Goal: Information Seeking & Learning: Learn about a topic

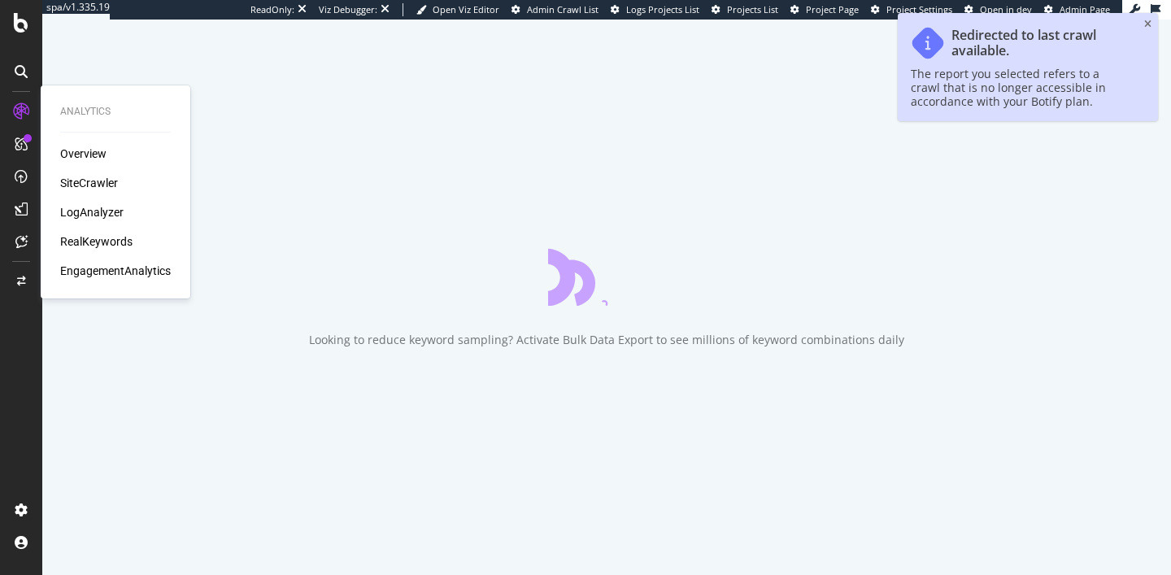
click at [95, 237] on div "RealKeywords" at bounding box center [96, 241] width 72 height 16
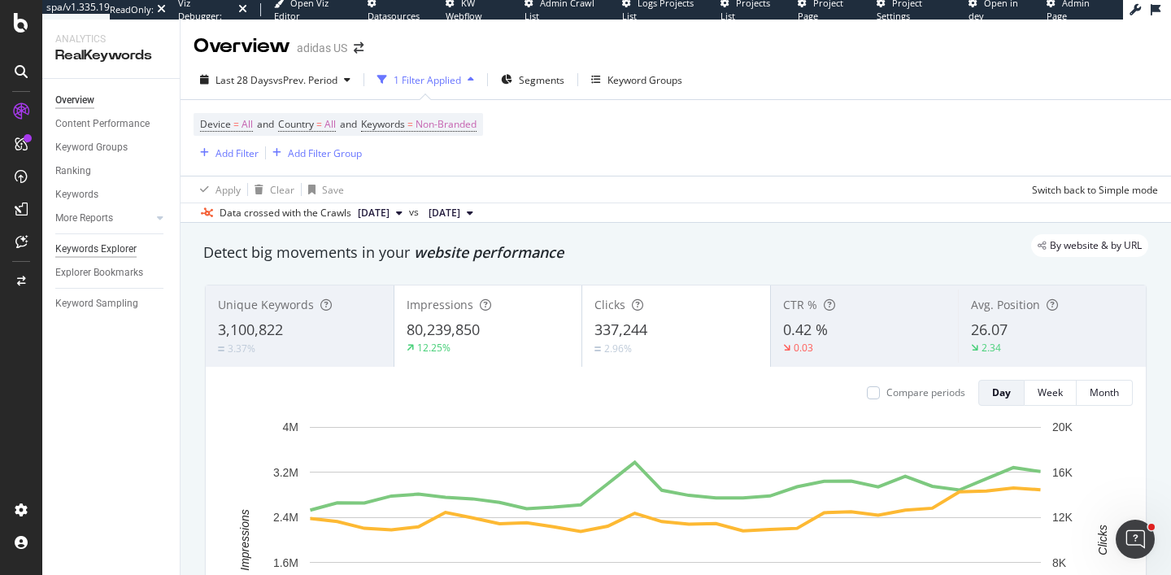
click at [108, 249] on div "Keywords Explorer" at bounding box center [95, 249] width 81 height 17
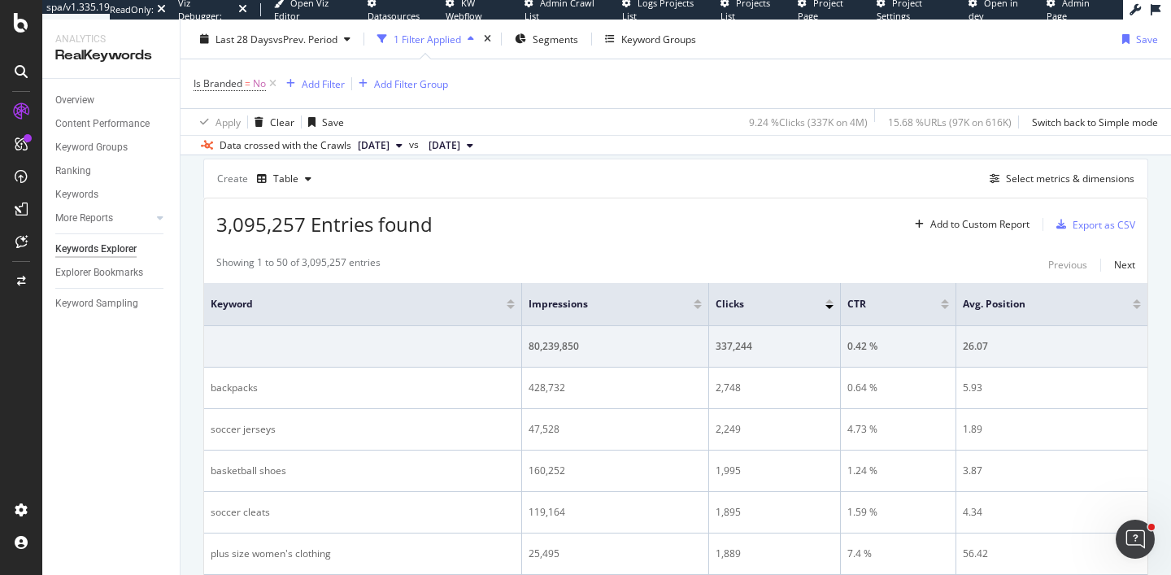
scroll to position [450, 0]
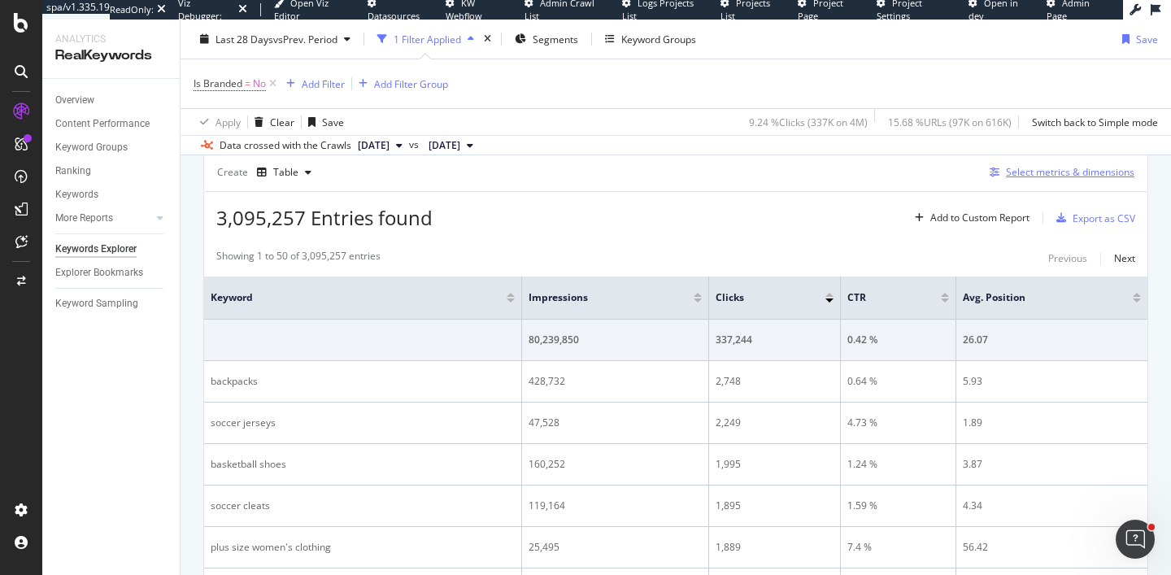
click at [1049, 178] on div "Select metrics & dimensions" at bounding box center [1070, 172] width 128 height 14
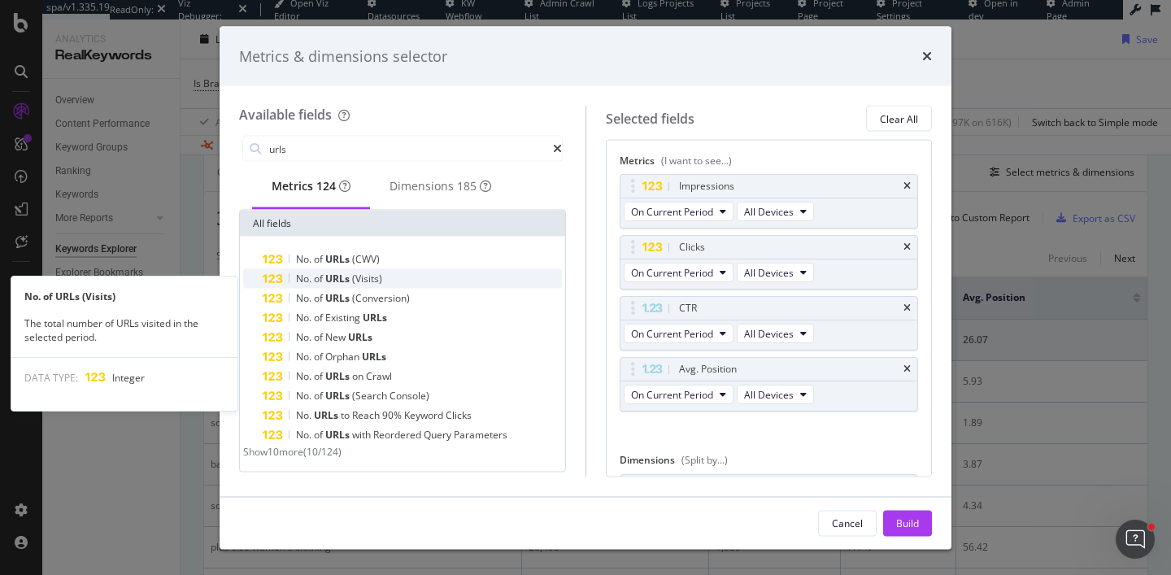
type input "urls"
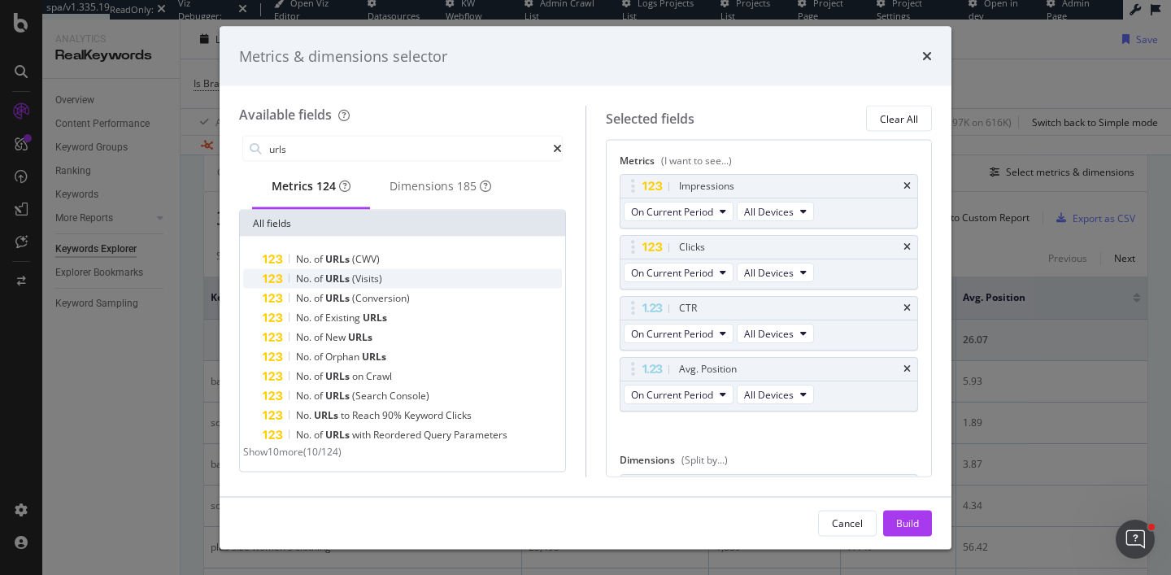
click at [347, 285] on span "URLs" at bounding box center [338, 279] width 27 height 14
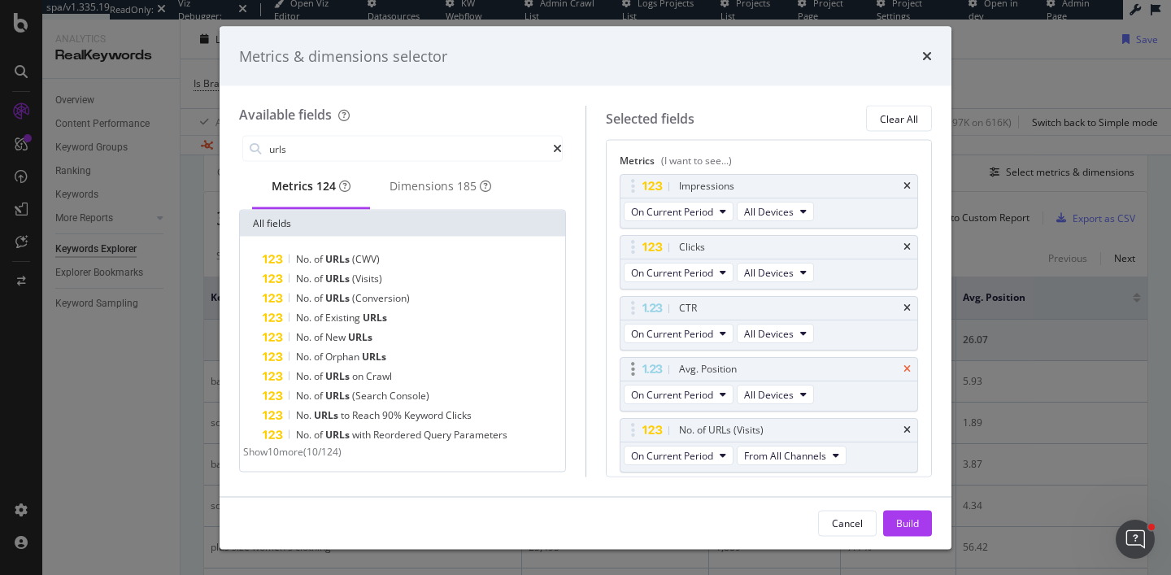
click at [906, 367] on icon "times" at bounding box center [906, 369] width 7 height 10
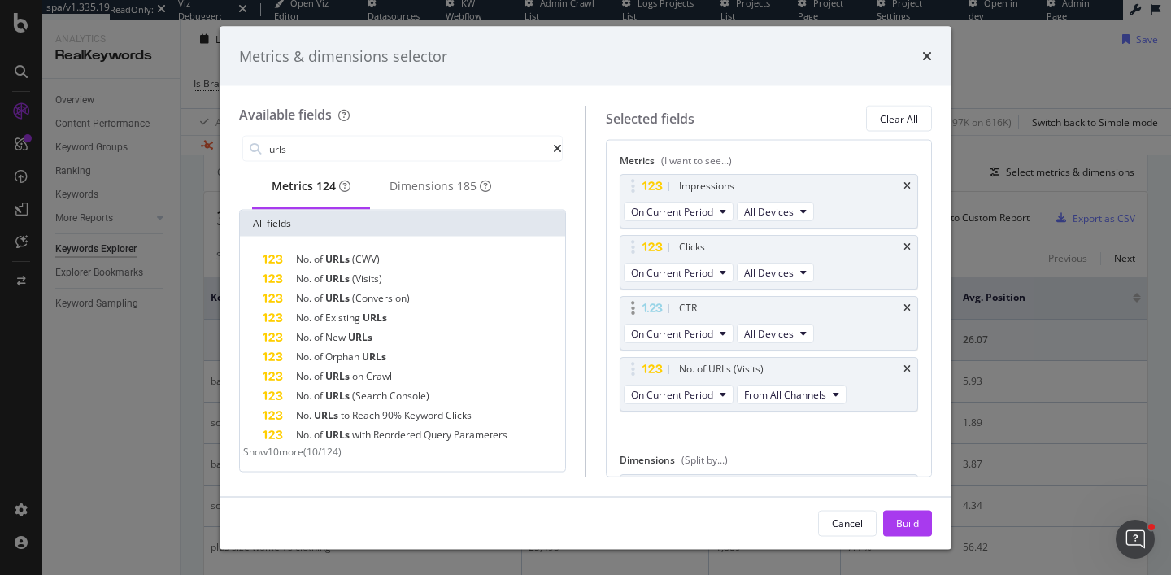
click at [910, 311] on div "CTR" at bounding box center [769, 308] width 298 height 23
click at [907, 306] on icon "times" at bounding box center [906, 308] width 7 height 10
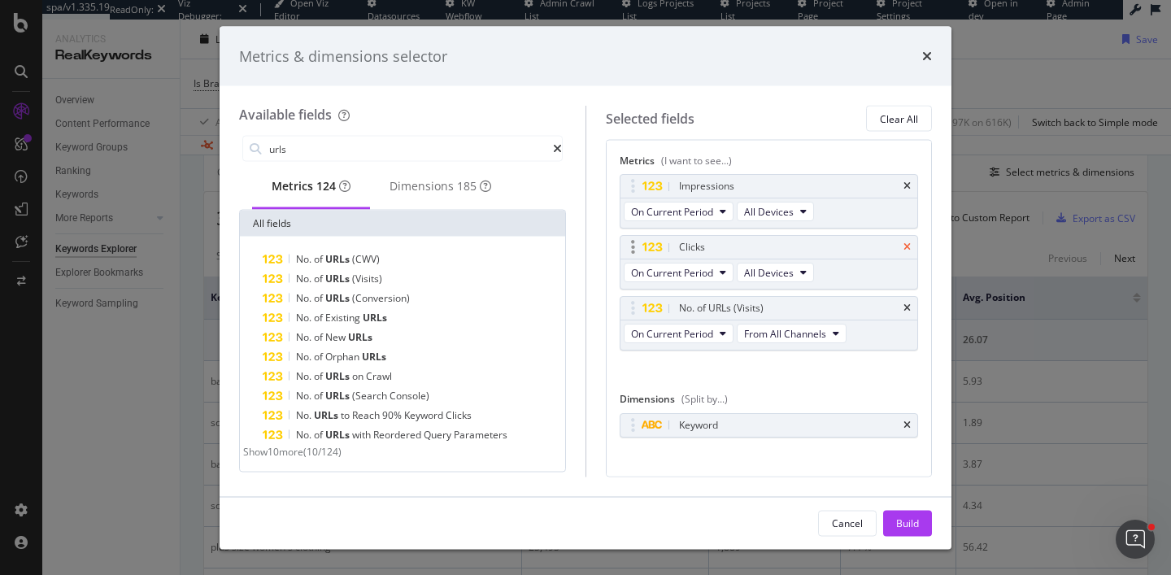
click at [906, 247] on icon "times" at bounding box center [906, 247] width 7 height 10
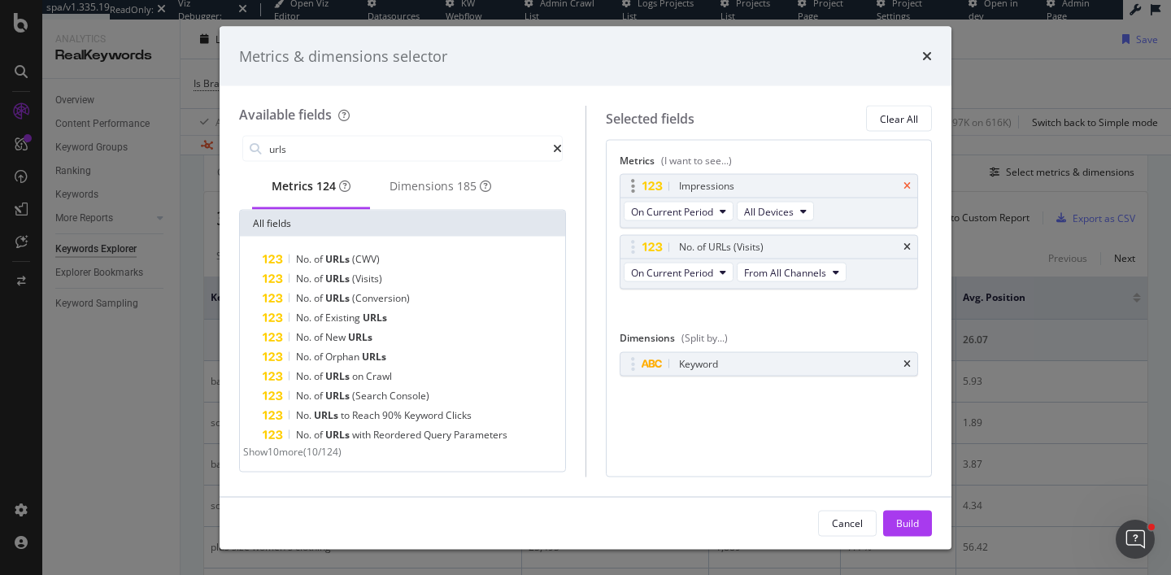
click at [909, 186] on icon "times" at bounding box center [906, 186] width 7 height 10
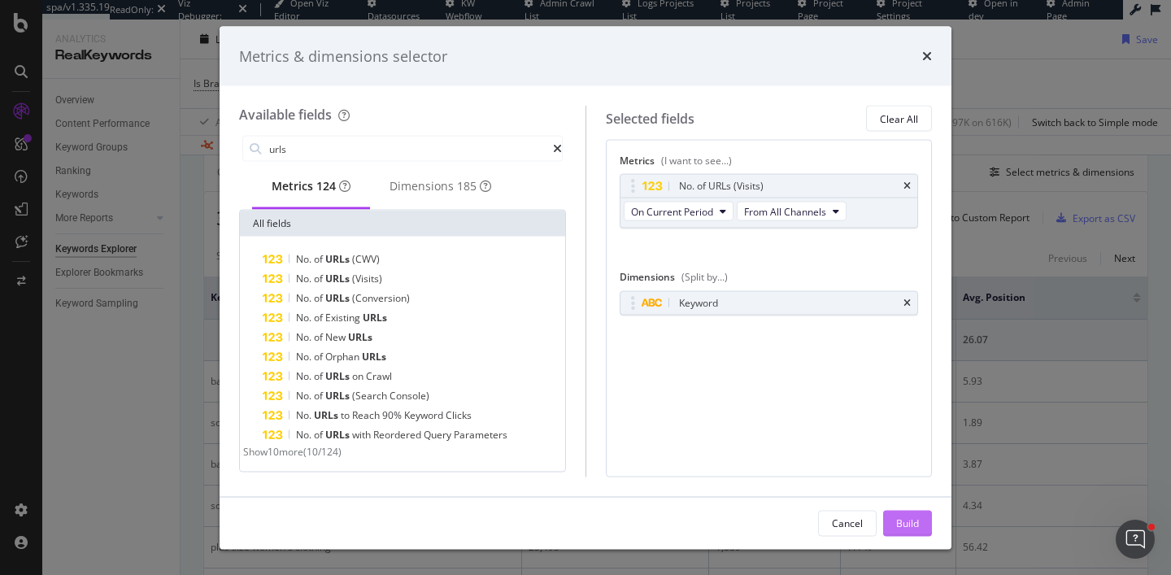
click at [906, 532] on div "Build" at bounding box center [907, 523] width 23 height 24
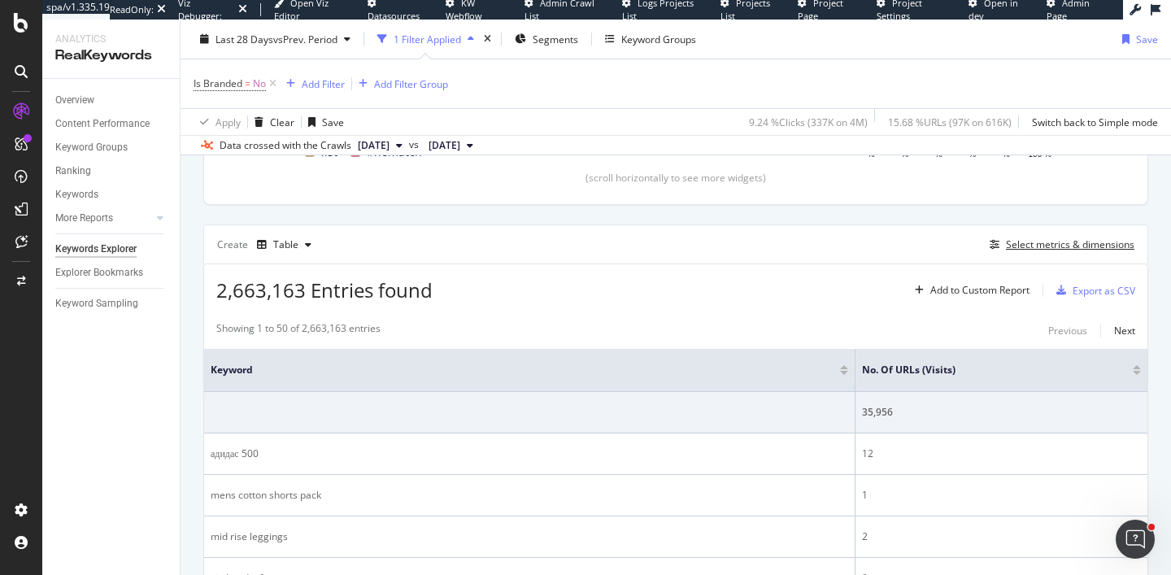
scroll to position [431, 0]
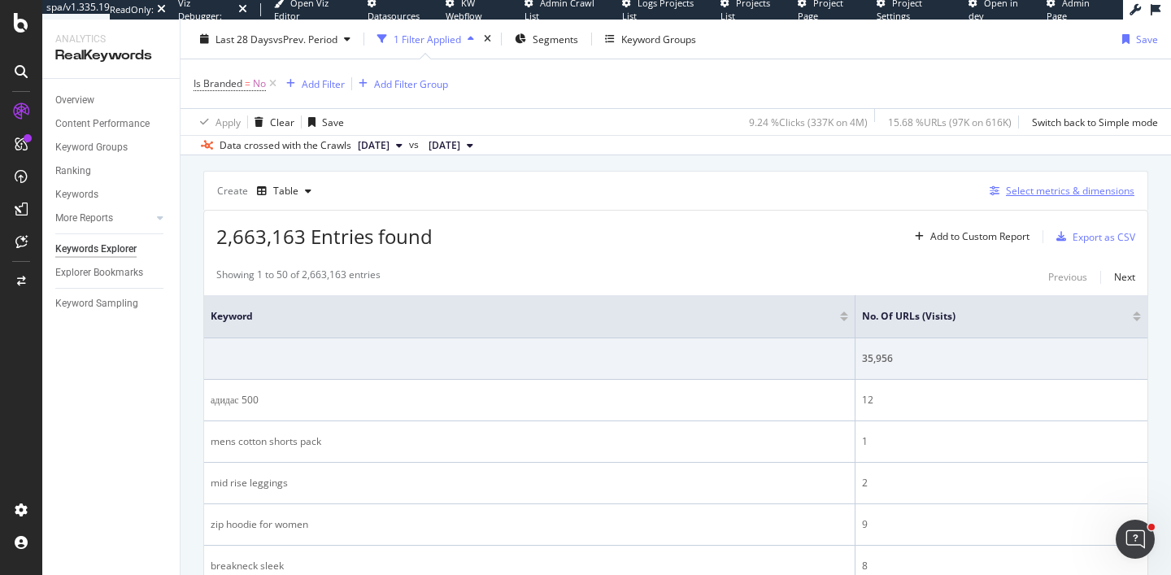
click at [1037, 184] on div "Select metrics & dimensions" at bounding box center [1070, 191] width 128 height 14
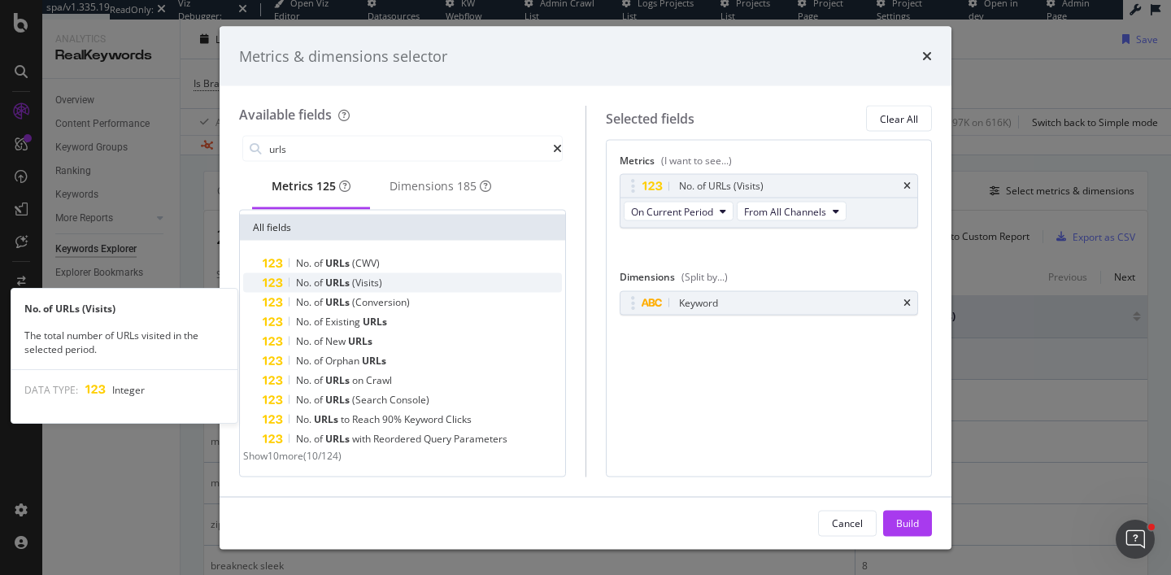
scroll to position [80, 0]
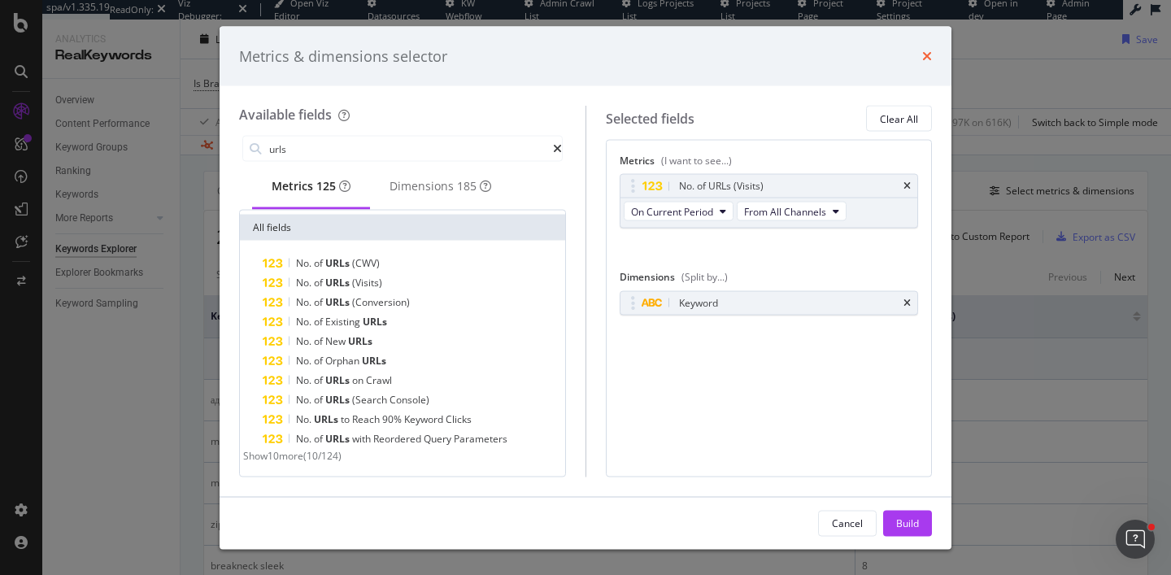
type input "urls"
click at [931, 57] on icon "times" at bounding box center [927, 56] width 10 height 13
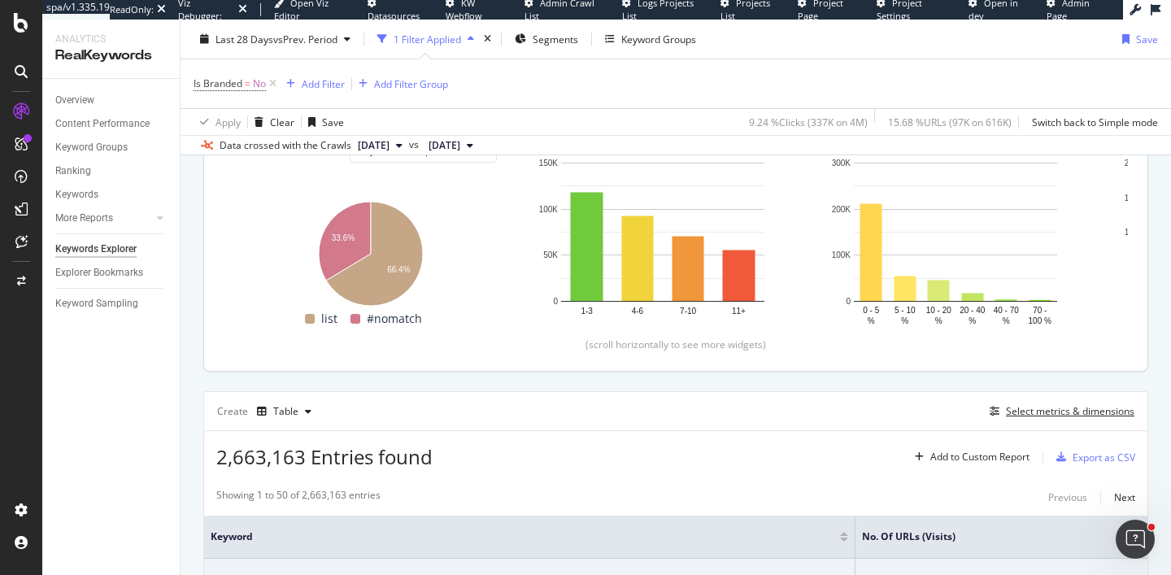
scroll to position [322, 0]
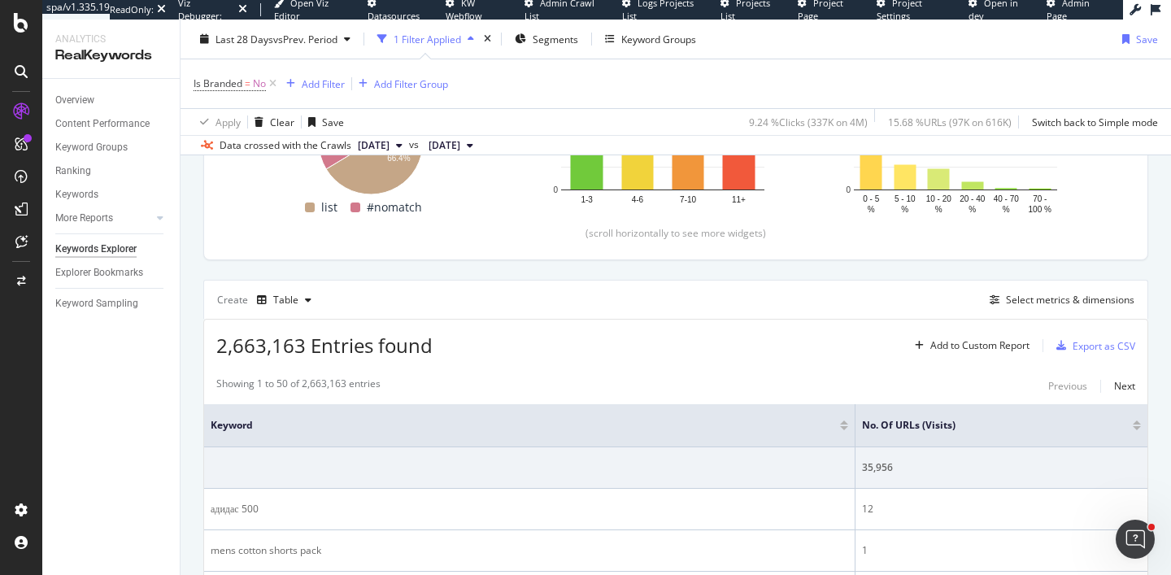
click at [1136, 427] on div at bounding box center [1136, 428] width 8 height 4
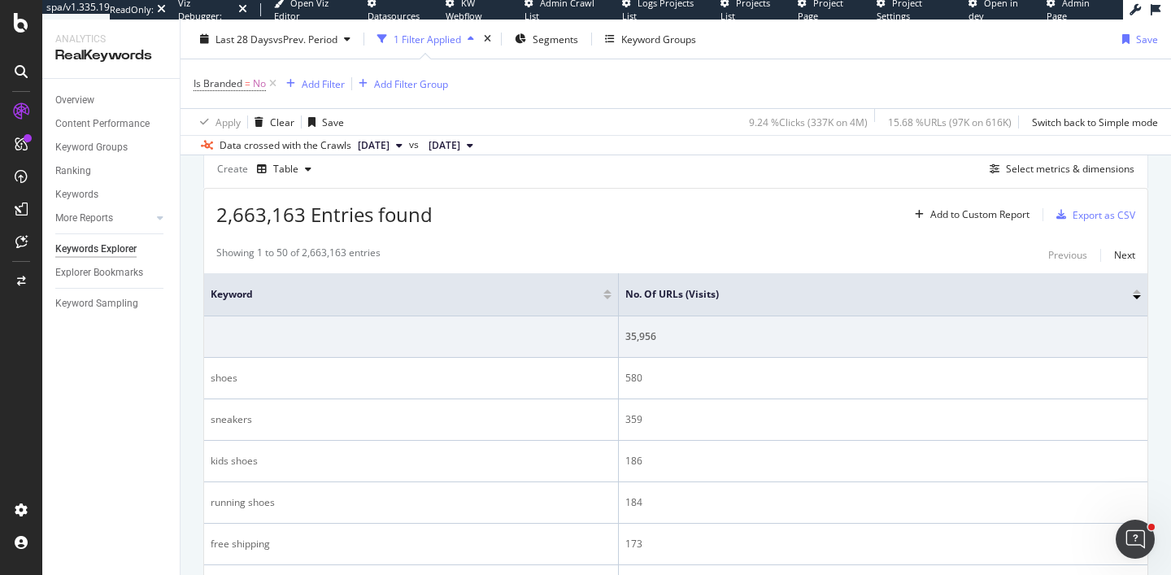
scroll to position [454, 0]
click at [1043, 167] on div "Select metrics & dimensions" at bounding box center [1070, 168] width 128 height 14
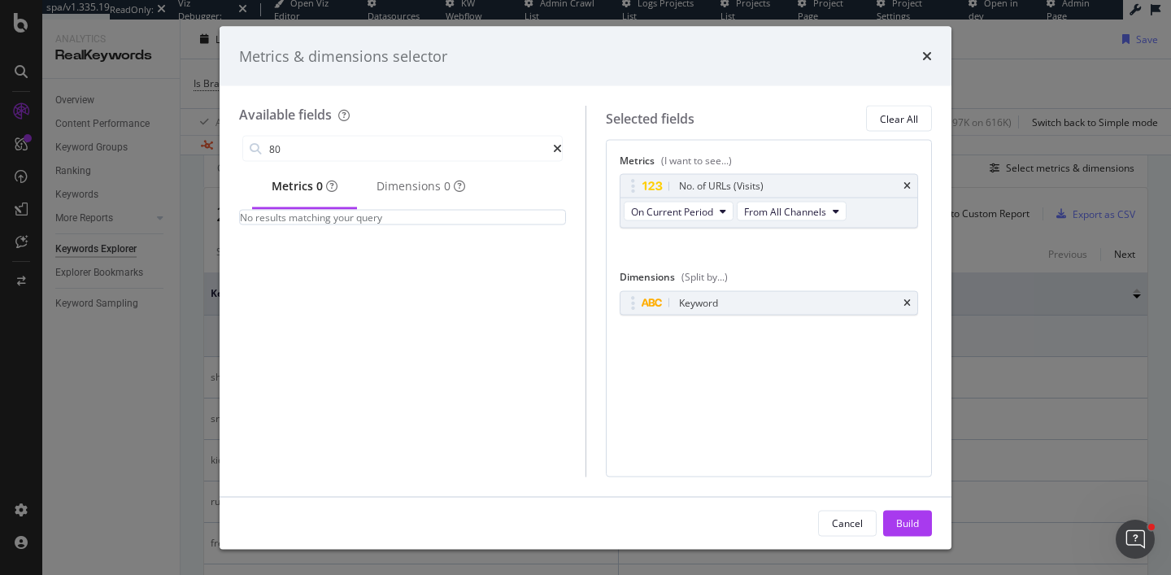
type input "8"
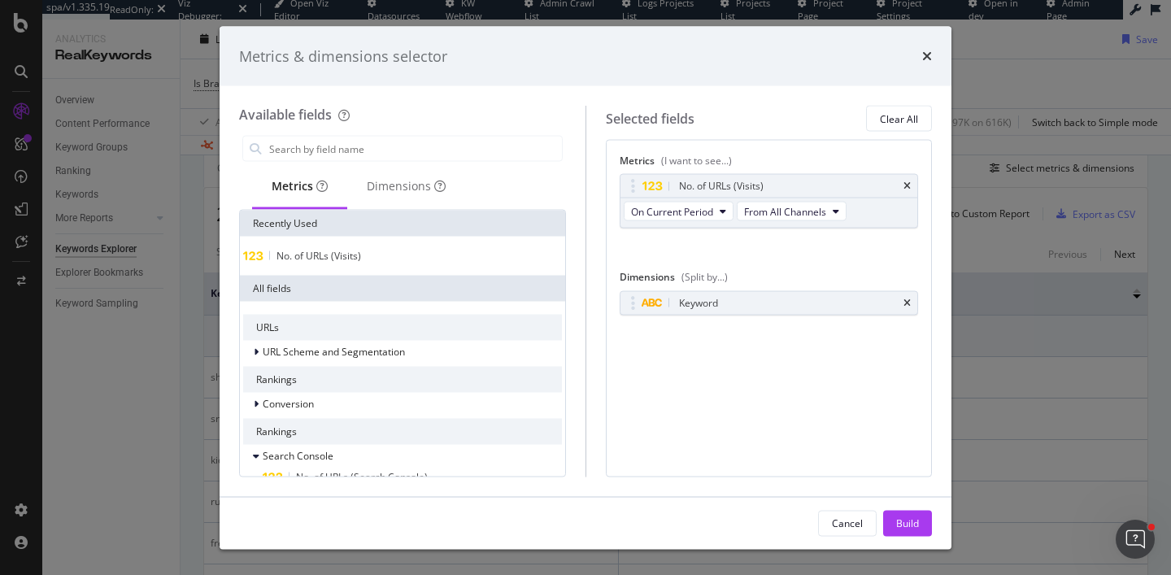
click at [1065, 371] on div "Metrics & dimensions selector Available fields Metrics Dimensions Recently Used…" at bounding box center [585, 287] width 1171 height 575
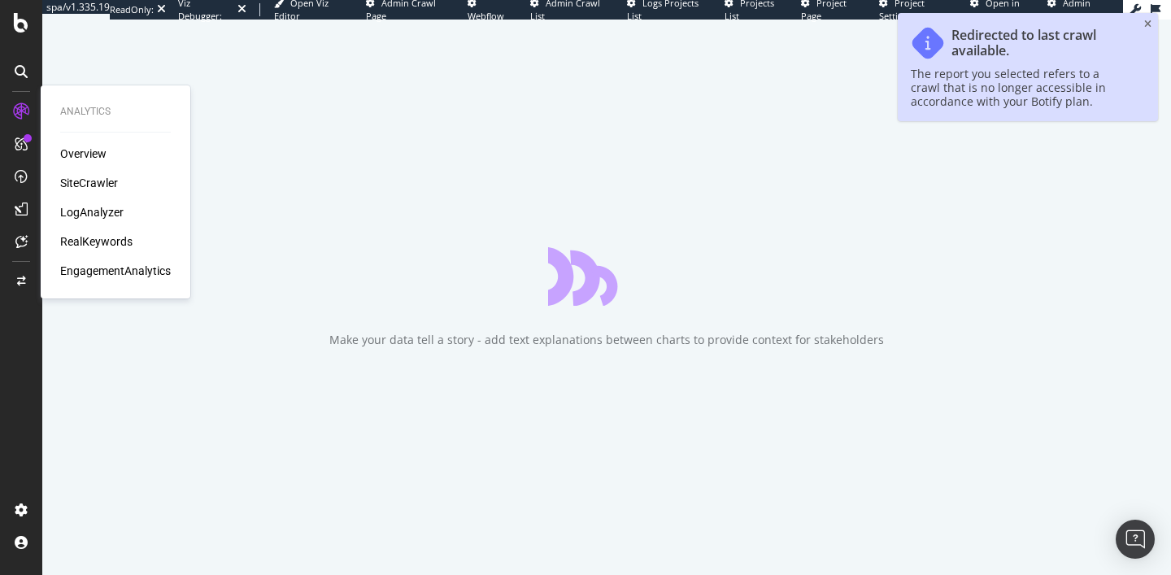
click at [93, 241] on div "RealKeywords" at bounding box center [96, 241] width 72 height 16
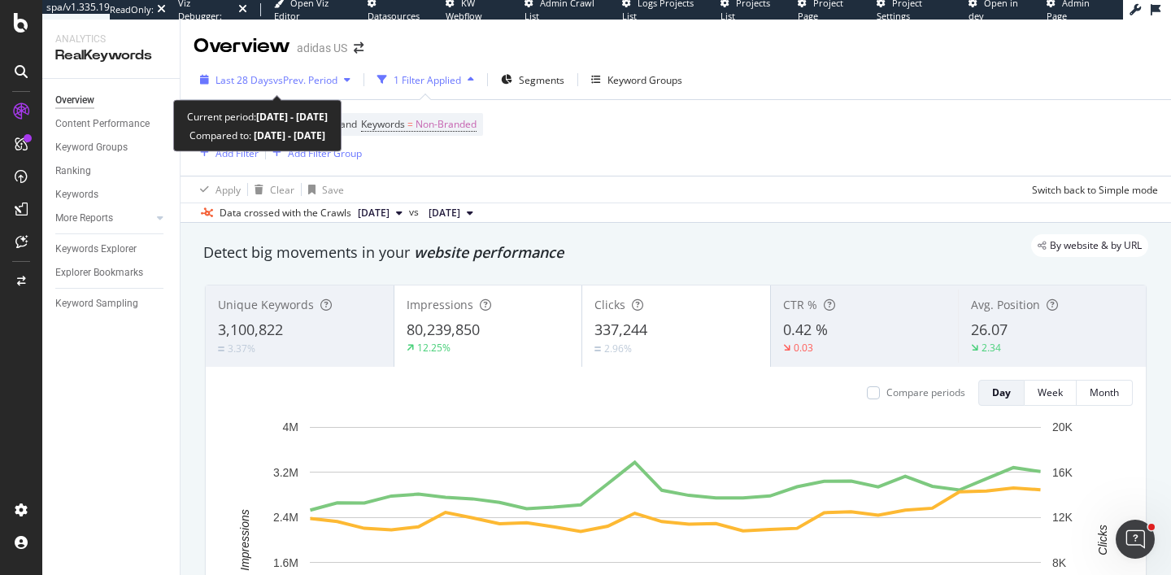
click at [316, 79] on span "vs Prev. Period" at bounding box center [305, 80] width 64 height 14
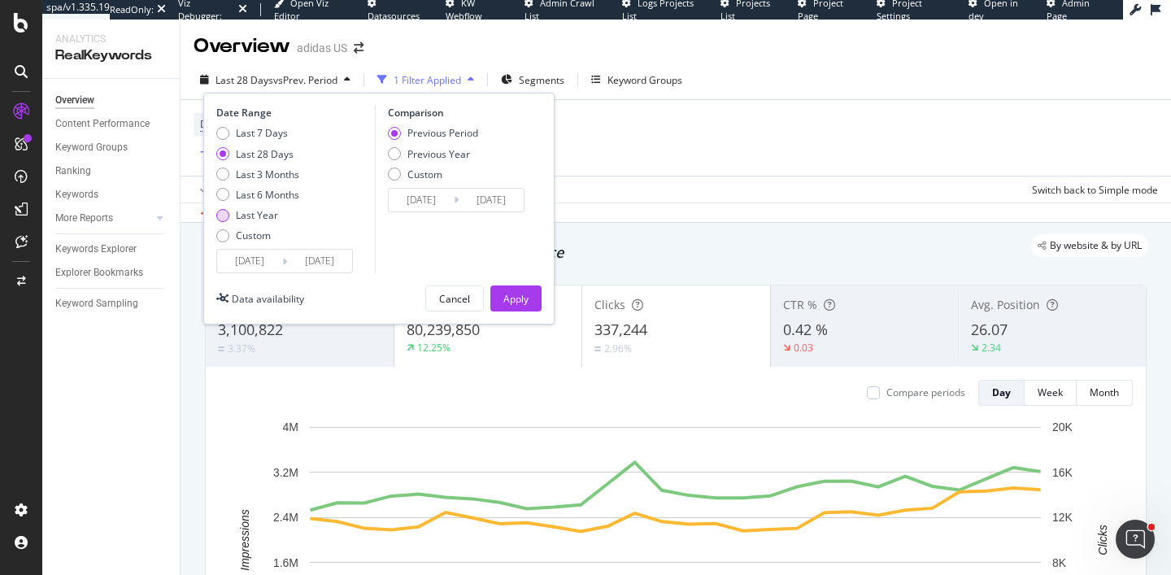
click at [260, 214] on div "Last Year" at bounding box center [257, 215] width 42 height 14
type input "2024/08/05"
type input "2023/08/06"
type input "2024/08/04"
click at [520, 295] on div "Apply" at bounding box center [515, 299] width 25 height 14
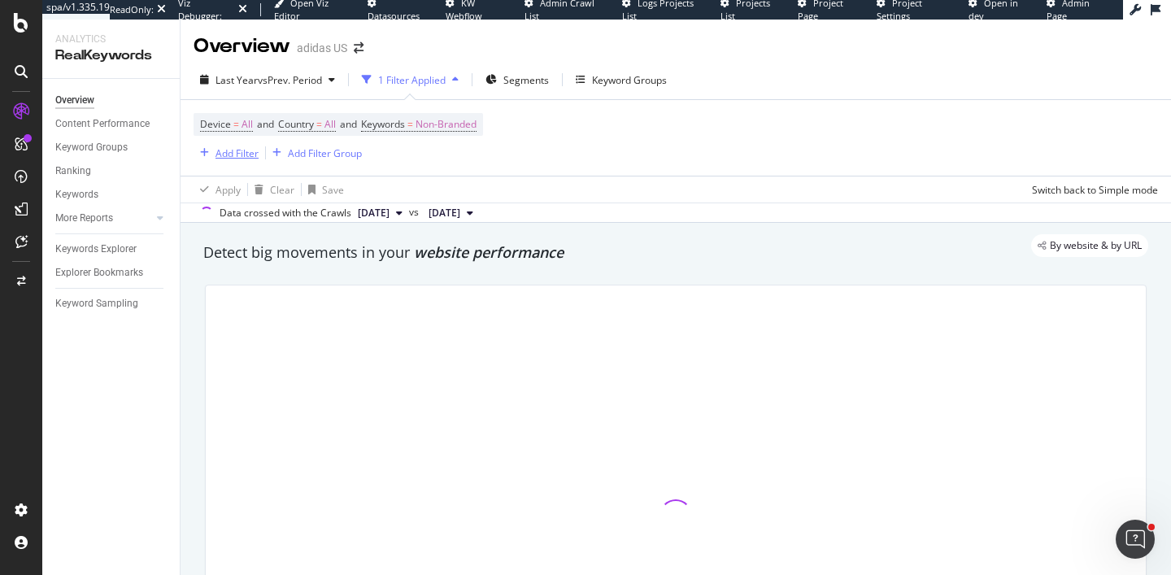
click at [215, 160] on div "Add Filter" at bounding box center [225, 153] width 65 height 18
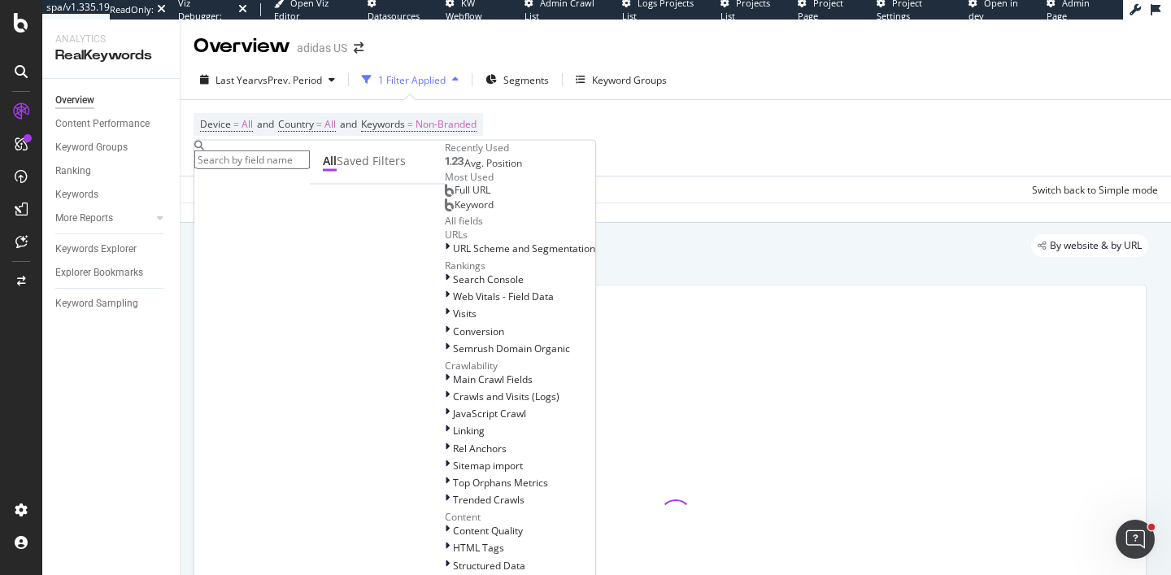
click at [445, 211] on div "Keyword" at bounding box center [469, 204] width 49 height 13
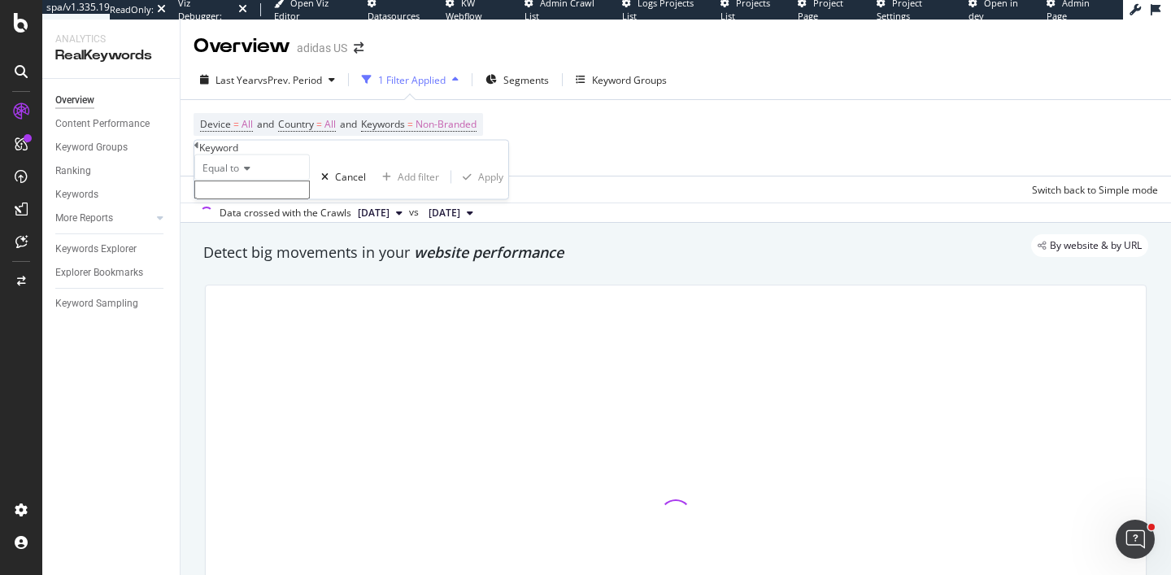
click at [284, 199] on input "text" at bounding box center [251, 189] width 115 height 19
click at [250, 173] on icon at bounding box center [244, 168] width 11 height 10
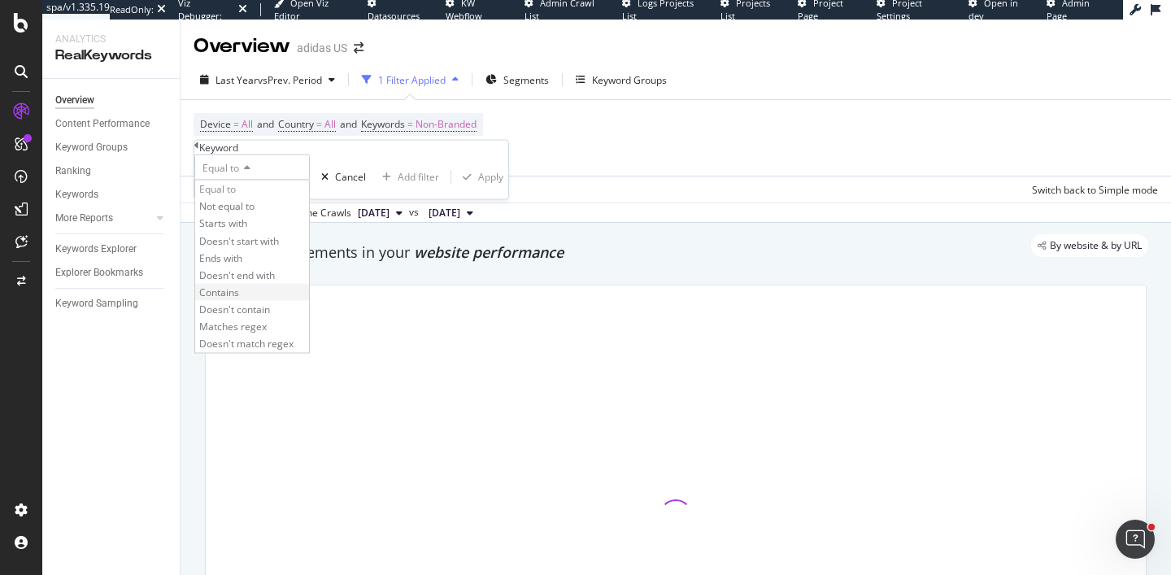
click at [255, 300] on div "Contains" at bounding box center [252, 291] width 114 height 17
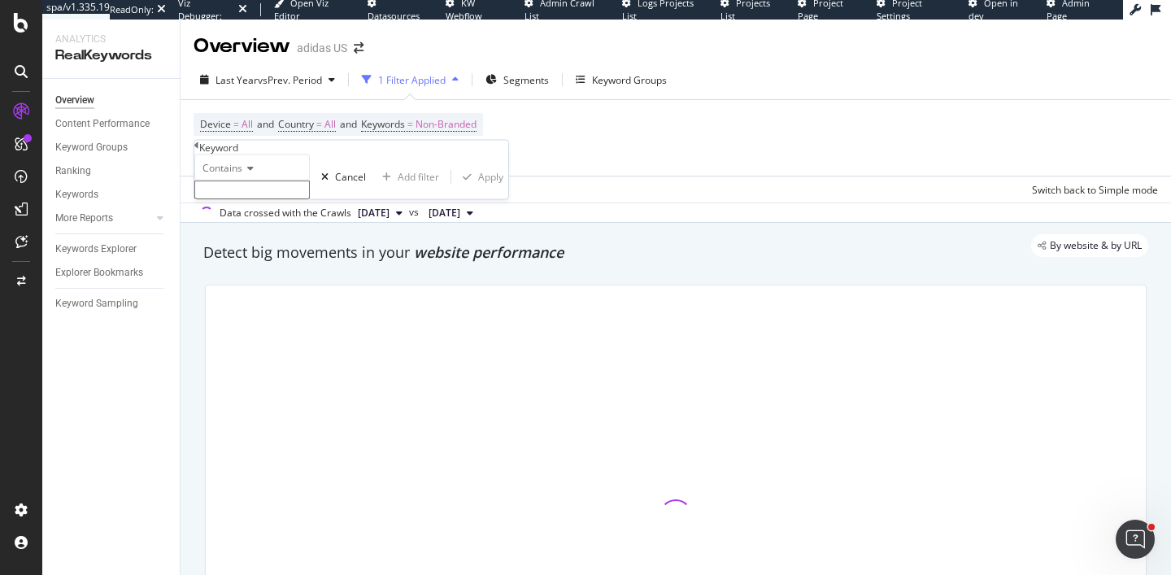
click at [259, 199] on input "text" at bounding box center [251, 189] width 115 height 19
type input "world cup"
click at [478, 189] on div "Apply" at bounding box center [490, 182] width 25 height 14
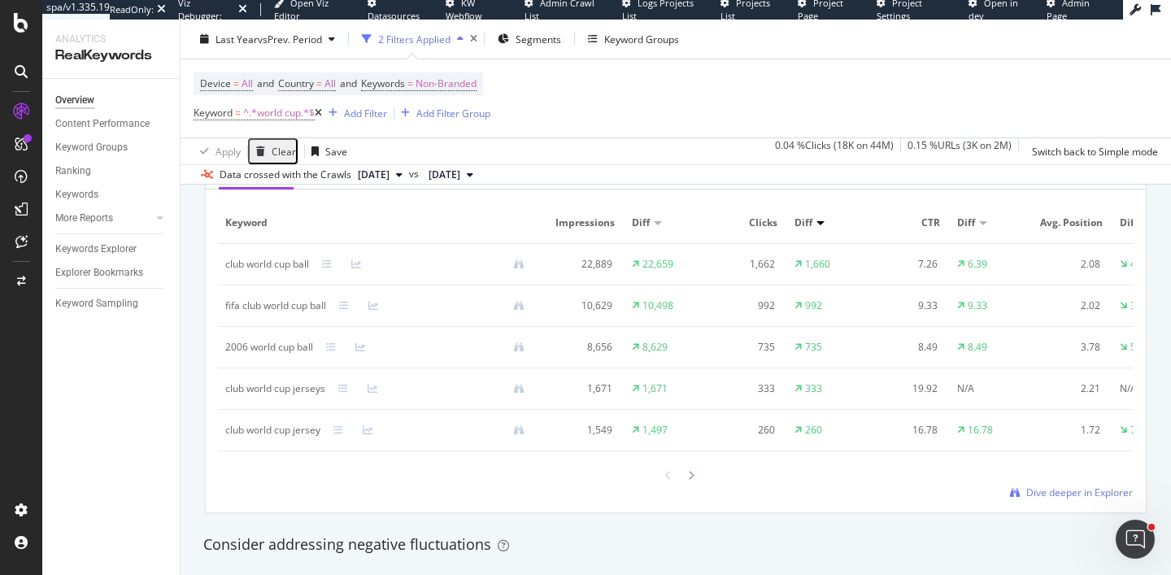
scroll to position [1532, 0]
